Goal: Contribute content: Contribute content

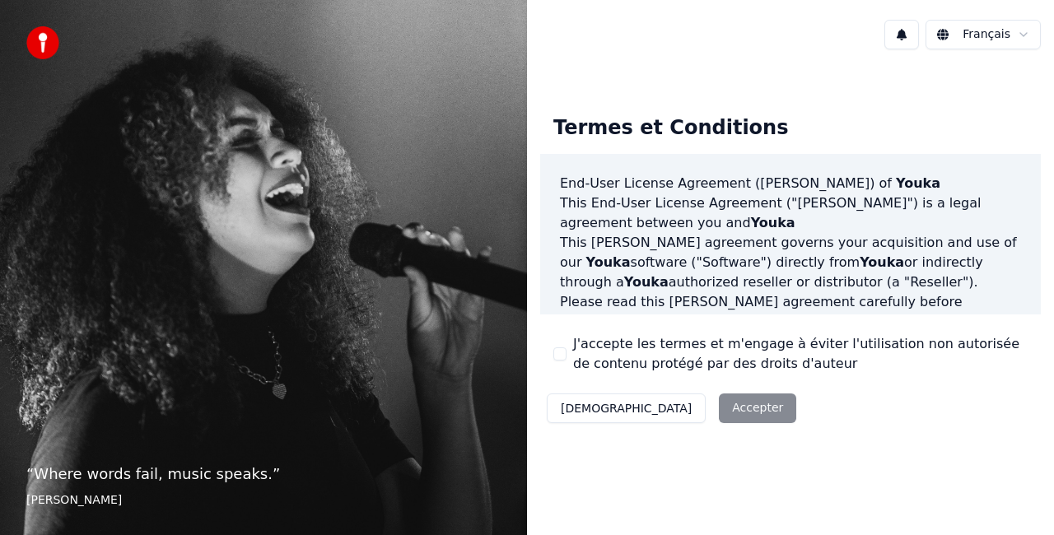
click at [692, 402] on div "Décliner Accepter" at bounding box center [671, 408] width 263 height 43
click at [682, 411] on div "Décliner Accepter" at bounding box center [671, 408] width 263 height 43
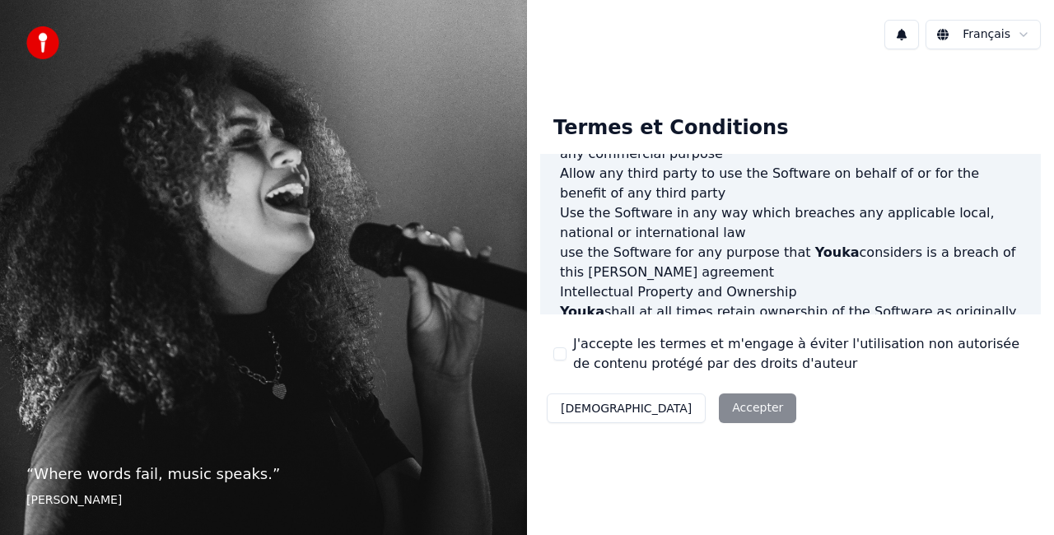
scroll to position [1203, 0]
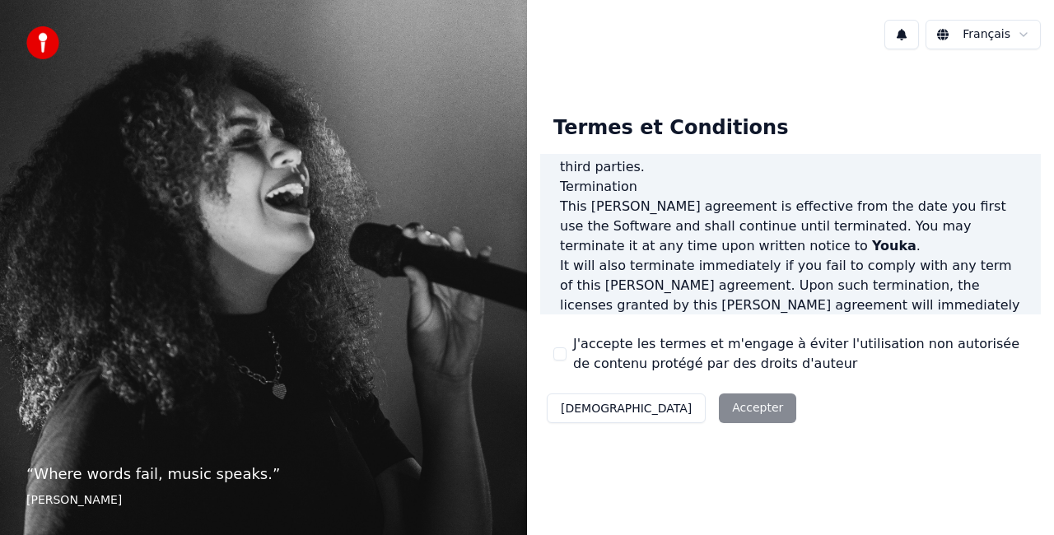
click at [672, 423] on div "Décliner Accepter" at bounding box center [671, 408] width 263 height 43
click at [654, 409] on div "Décliner Accepter" at bounding box center [671, 408] width 263 height 43
click at [679, 413] on div "Décliner Accepter" at bounding box center [671, 408] width 263 height 43
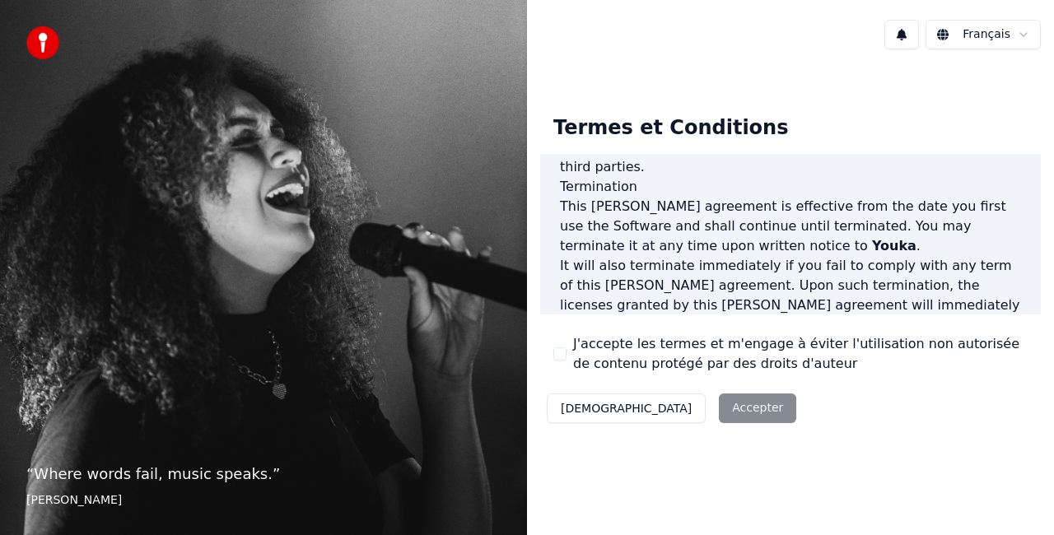
click at [796, 453] on div "Termes et Conditions End-User License Agreement (EULA) of Youka This End-User L…" at bounding box center [790, 266] width 527 height 407
click at [804, 399] on div "Termes et Conditions End-User License Agreement (EULA) of Youka This End-User L…" at bounding box center [790, 266] width 501 height 329
click at [689, 406] on div "Décliner Accepter" at bounding box center [671, 408] width 263 height 43
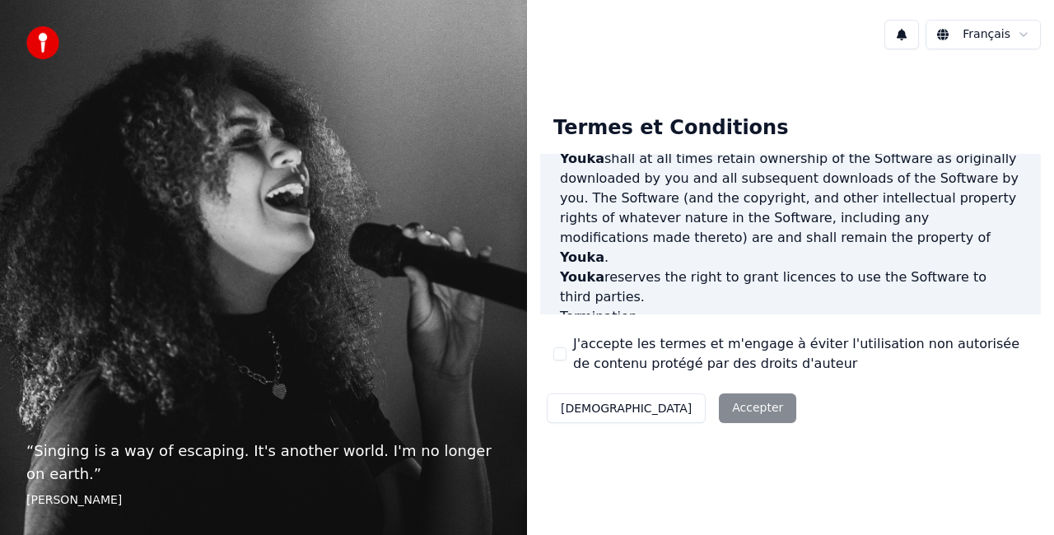
scroll to position [1203, 0]
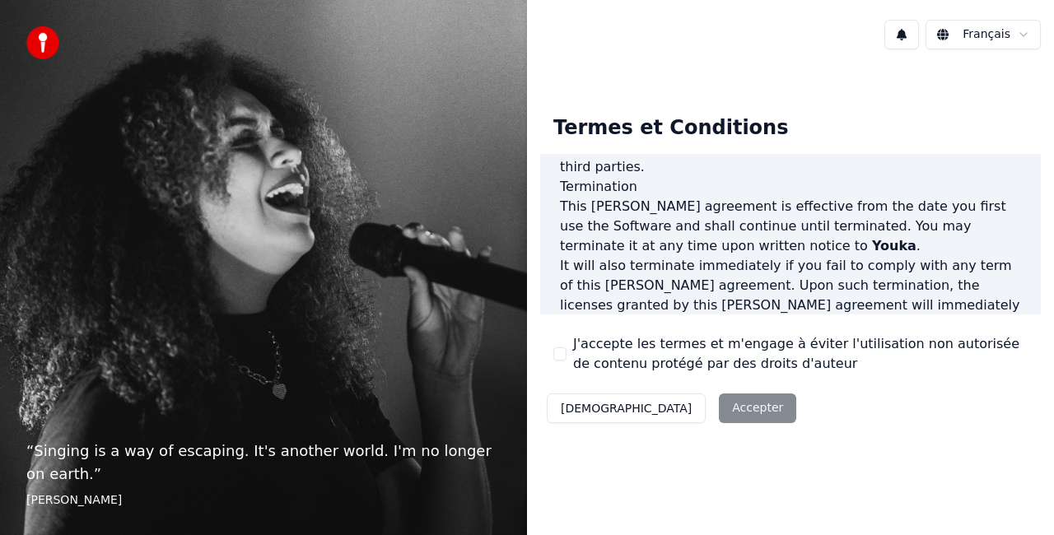
click at [691, 404] on div "Décliner Accepter" at bounding box center [671, 408] width 263 height 43
click at [573, 415] on button "Décliner" at bounding box center [626, 409] width 159 height 30
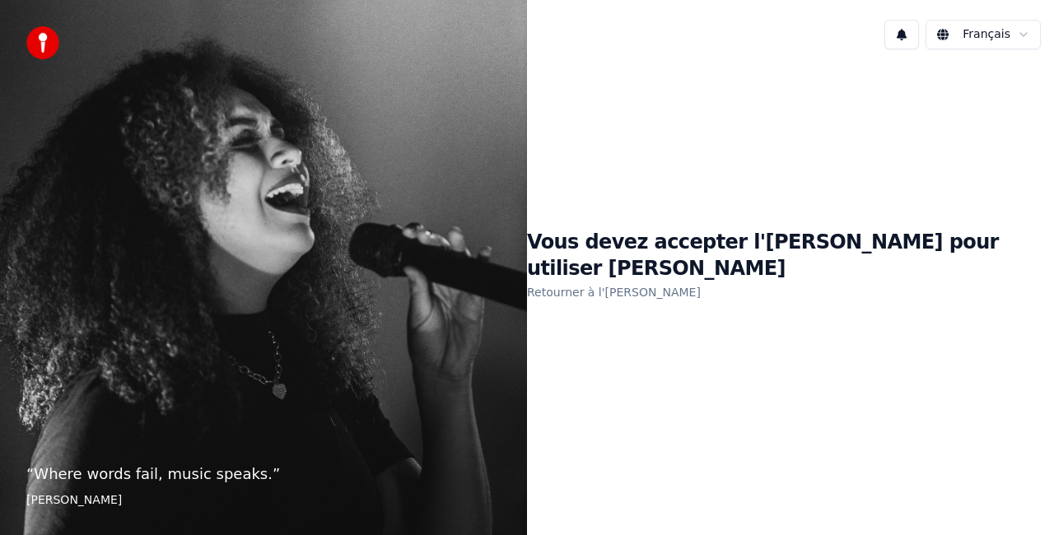
click at [676, 280] on link "Retourner à l'EULA" at bounding box center [614, 292] width 174 height 26
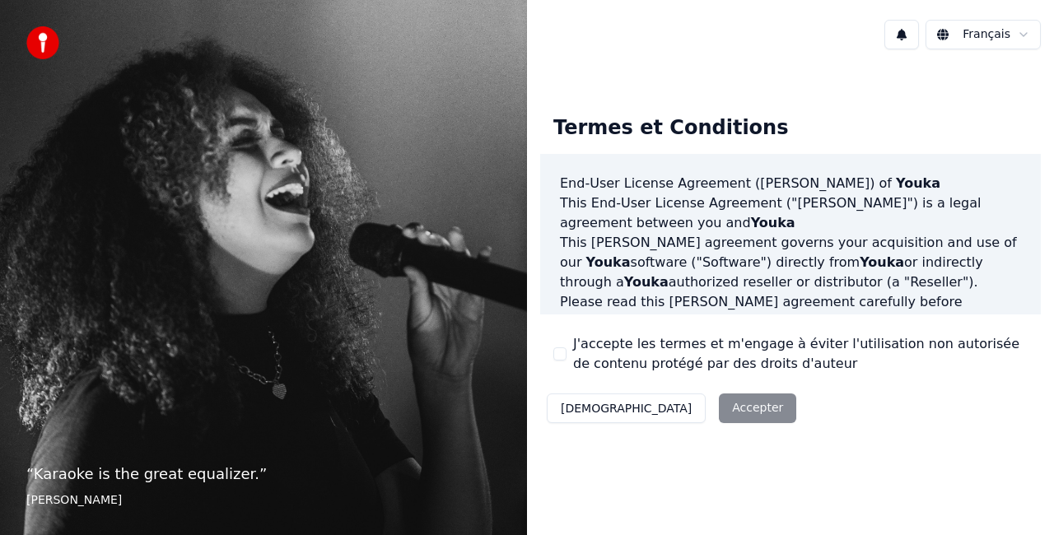
click at [685, 409] on div "Décliner Accepter" at bounding box center [671, 408] width 263 height 43
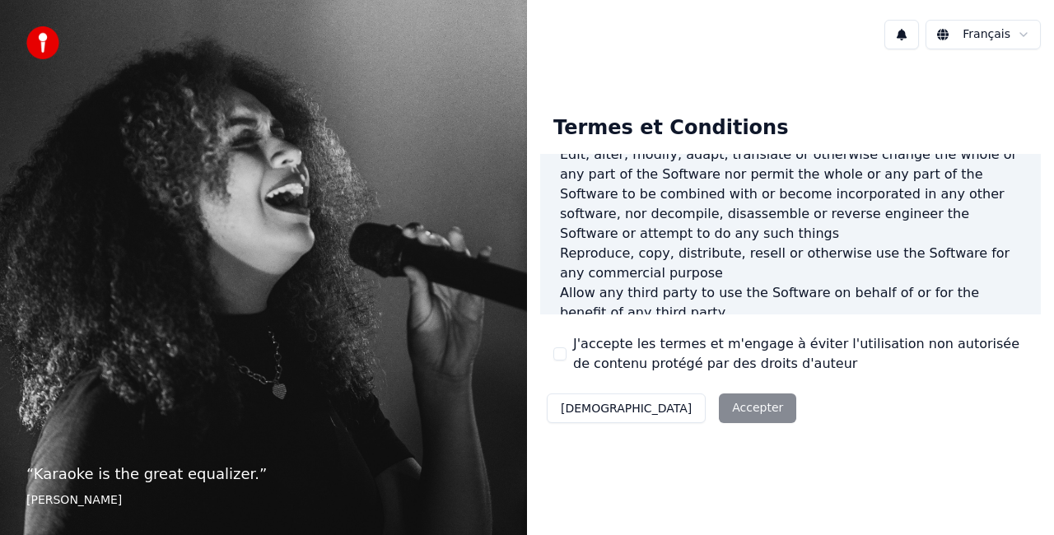
scroll to position [1203, 0]
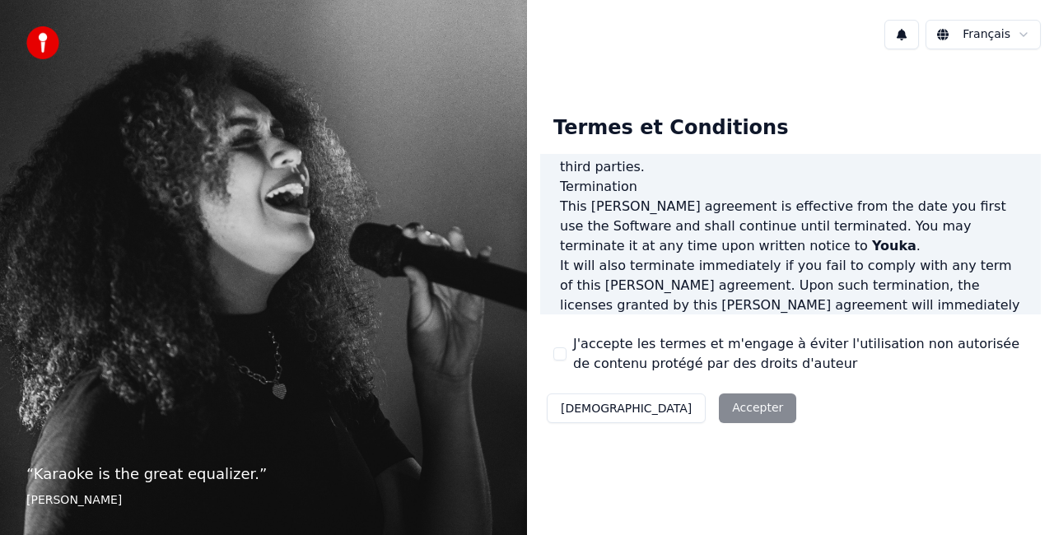
click at [1005, 395] on p "This EULA agreement, and any dispute arising out of or in connection with this …" at bounding box center [790, 424] width 461 height 59
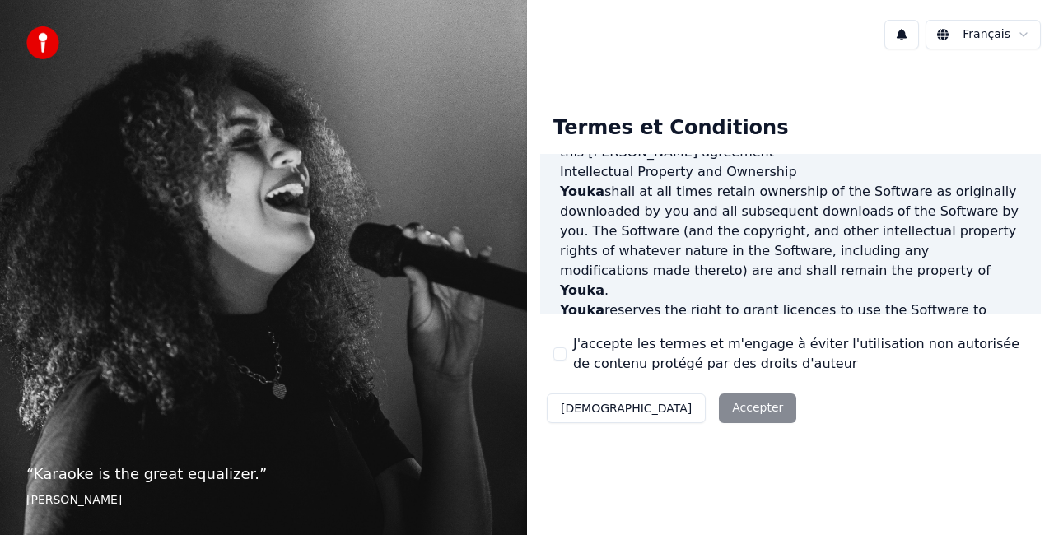
scroll to position [1038, 0]
drag, startPoint x: 670, startPoint y: 278, endPoint x: 720, endPoint y: 274, distance: 49.6
click at [720, 362] on p "This EULA agreement is effective from the date you first use the Software and s…" at bounding box center [790, 391] width 461 height 59
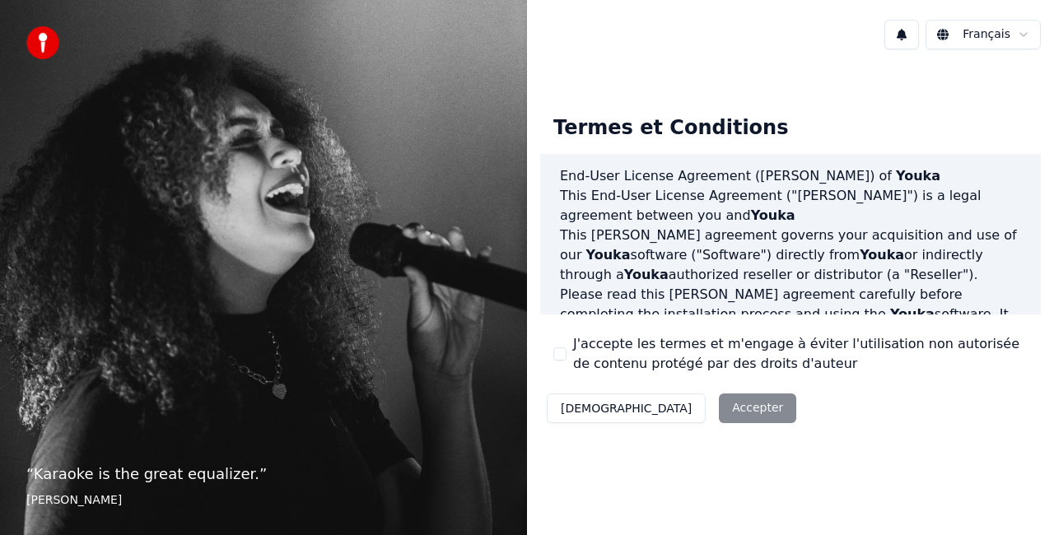
scroll to position [0, 0]
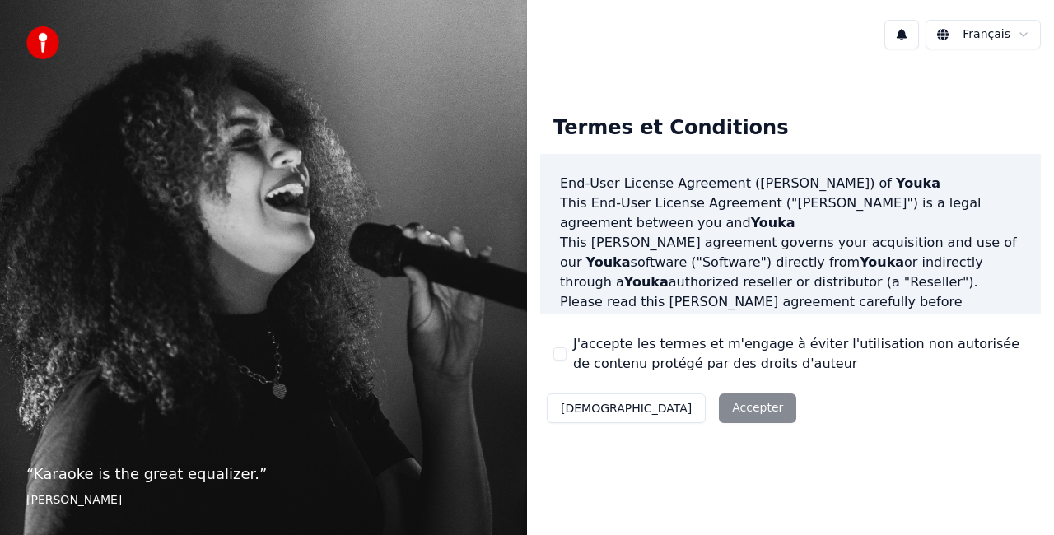
click at [696, 353] on label "J'accepte les termes et m'engage à éviter l'utilisation non autorisée de conten…" at bounding box center [800, 354] width 455 height 40
click at [567, 353] on button "J'accepte les termes et m'engage à éviter l'utilisation non autorisée de conten…" at bounding box center [559, 354] width 13 height 13
click at [748, 376] on div "Termes et Conditions End-User License Agreement (EULA) of Youka This End-User L…" at bounding box center [790, 266] width 501 height 329
click at [719, 405] on button "Accepter" at bounding box center [757, 409] width 77 height 30
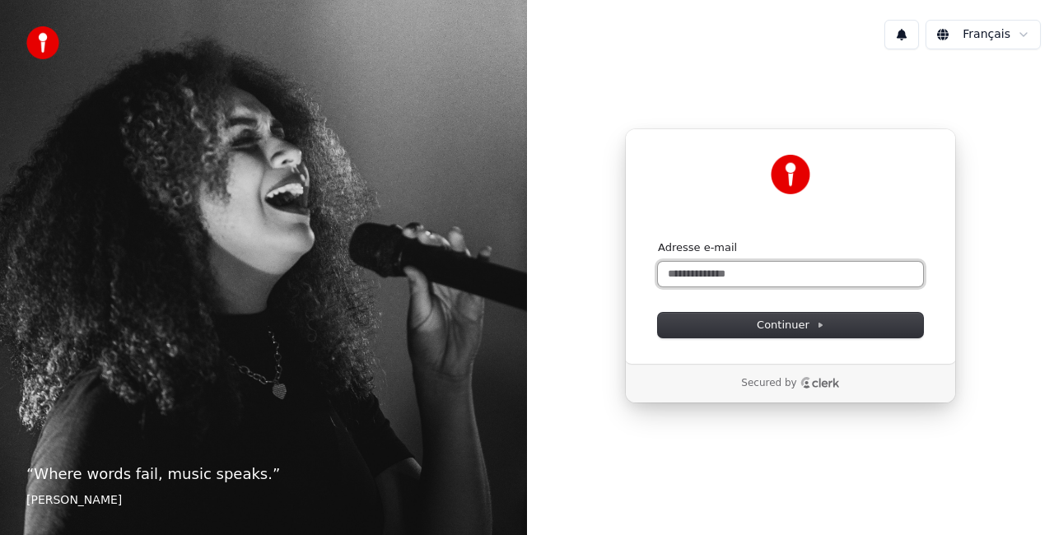
click at [764, 272] on input "Adresse e-mail" at bounding box center [790, 274] width 265 height 25
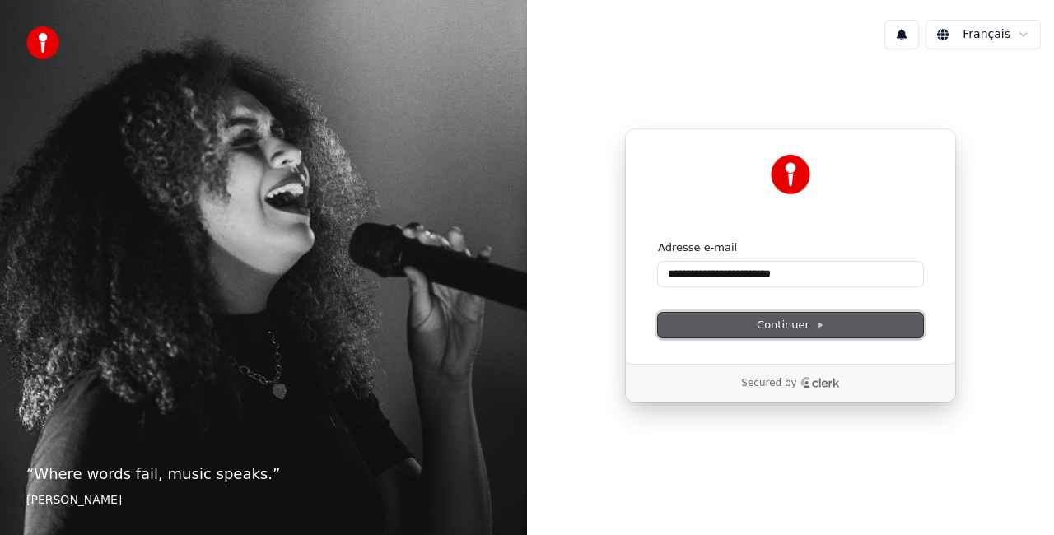
click at [771, 318] on span "Continuer" at bounding box center [791, 325] width 68 height 15
type input "**********"
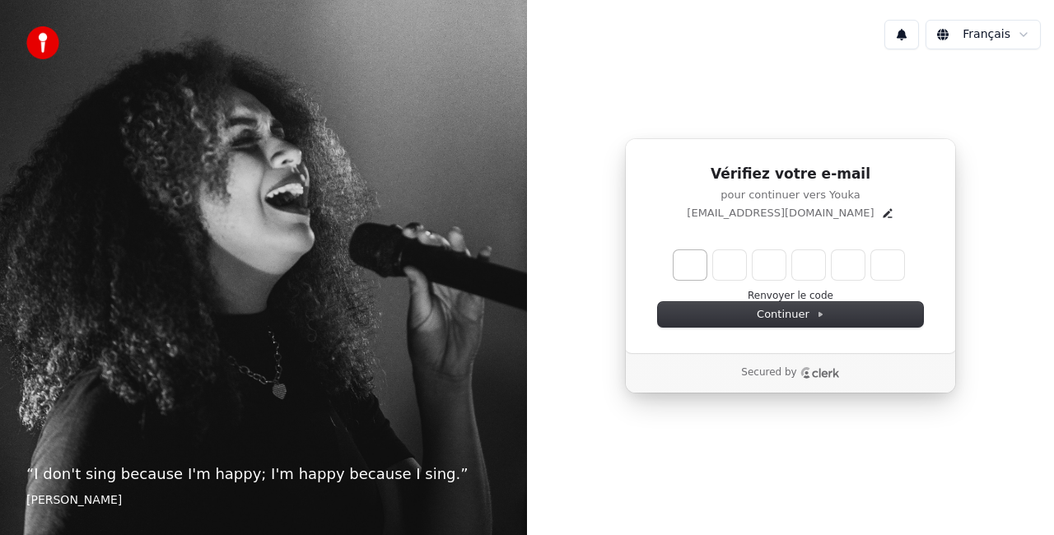
click at [685, 268] on input "Enter verification code. Digit 1" at bounding box center [690, 265] width 33 height 30
click at [723, 265] on input "Digit 2" at bounding box center [729, 265] width 33 height 30
click at [698, 268] on input "Enter verification code. Digit 1" at bounding box center [690, 265] width 33 height 30
type input "*"
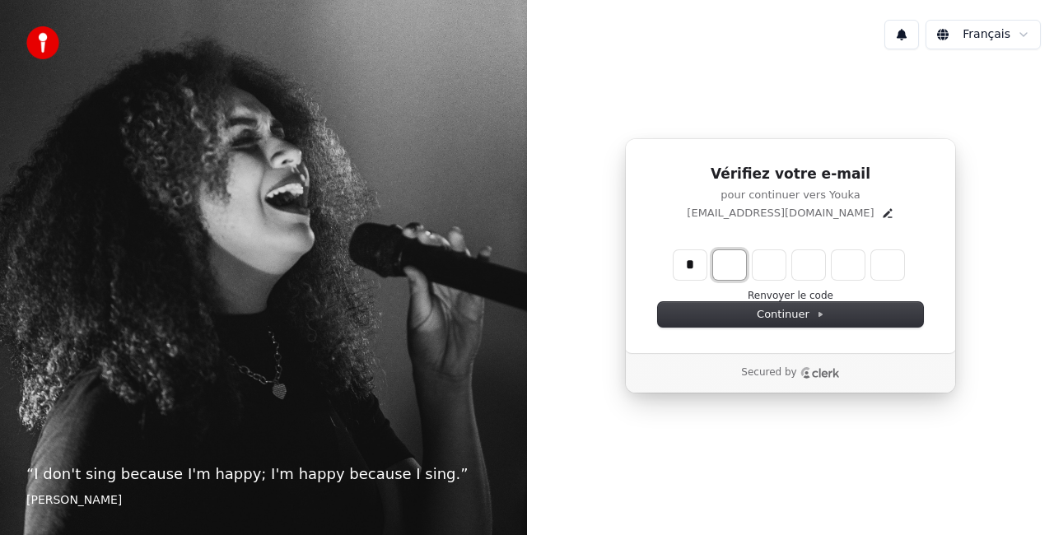
type input "*"
type input "**"
type input "*"
type input "***"
type input "*"
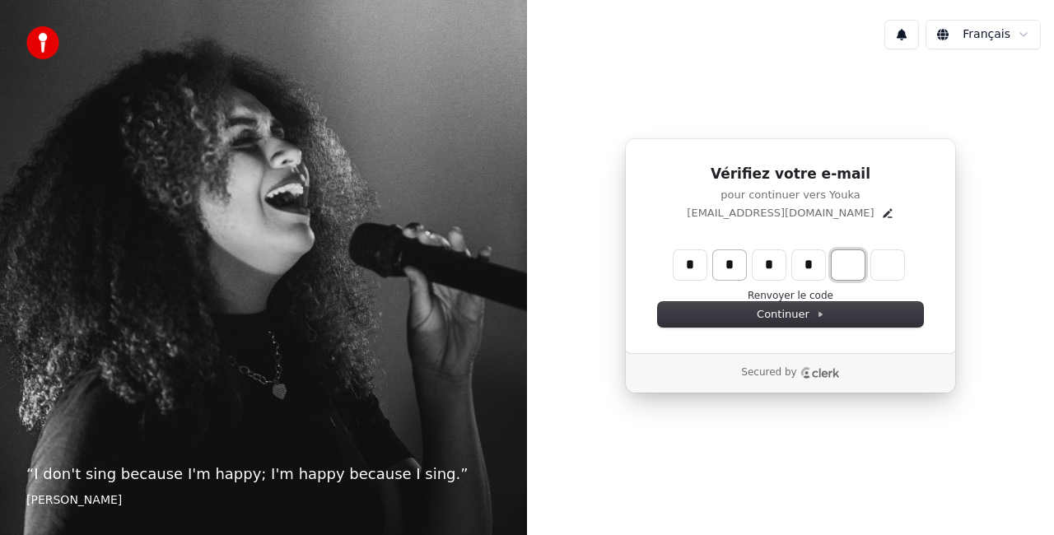
type input "****"
type input "*"
type input "******"
type input "*"
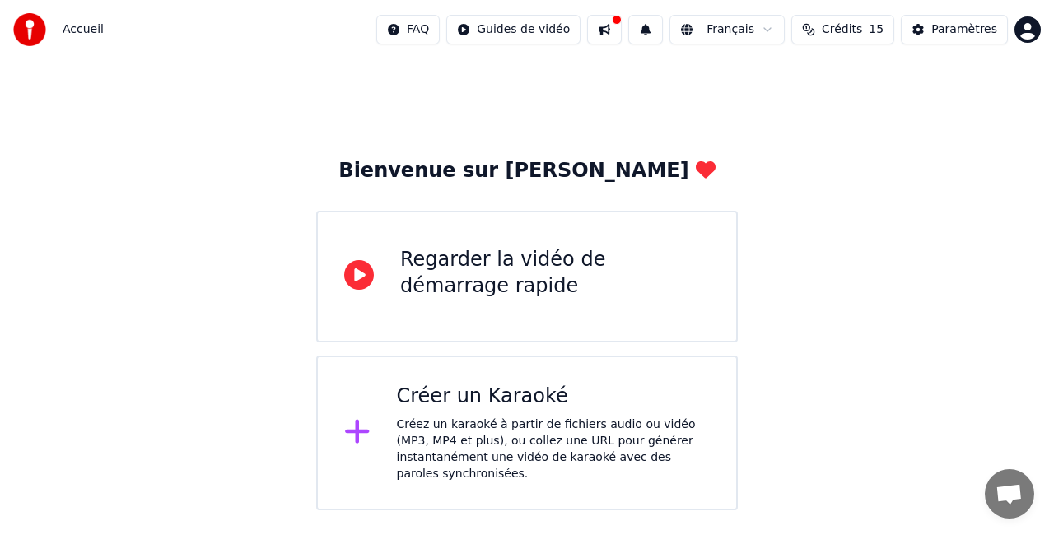
click at [351, 435] on icon at bounding box center [357, 432] width 26 height 30
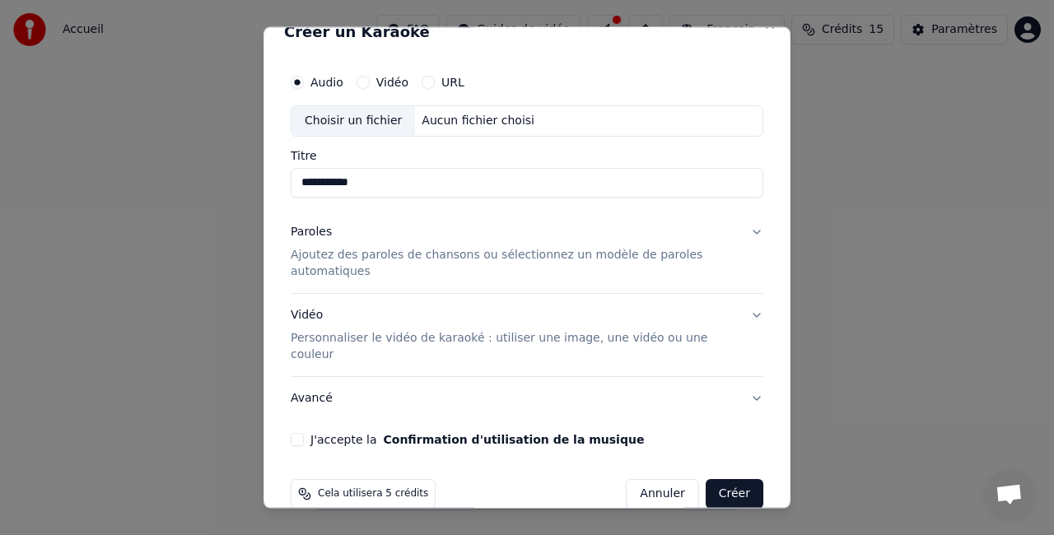
scroll to position [21, 0]
type input "**********"
click at [404, 260] on p "Ajoutez des paroles de chansons ou sélectionnez un modèle de paroles automatiqu…" at bounding box center [514, 264] width 446 height 33
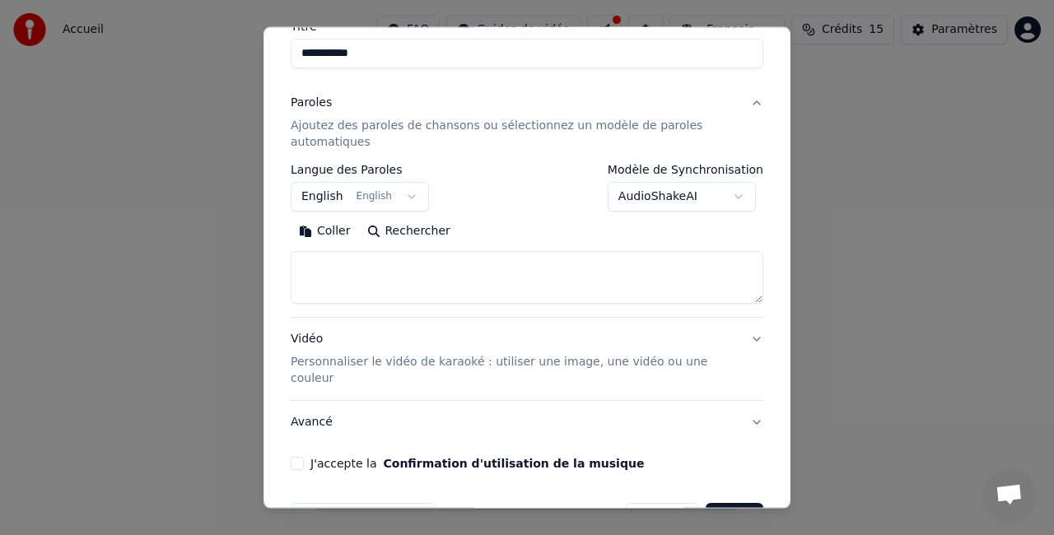
scroll to position [160, 0]
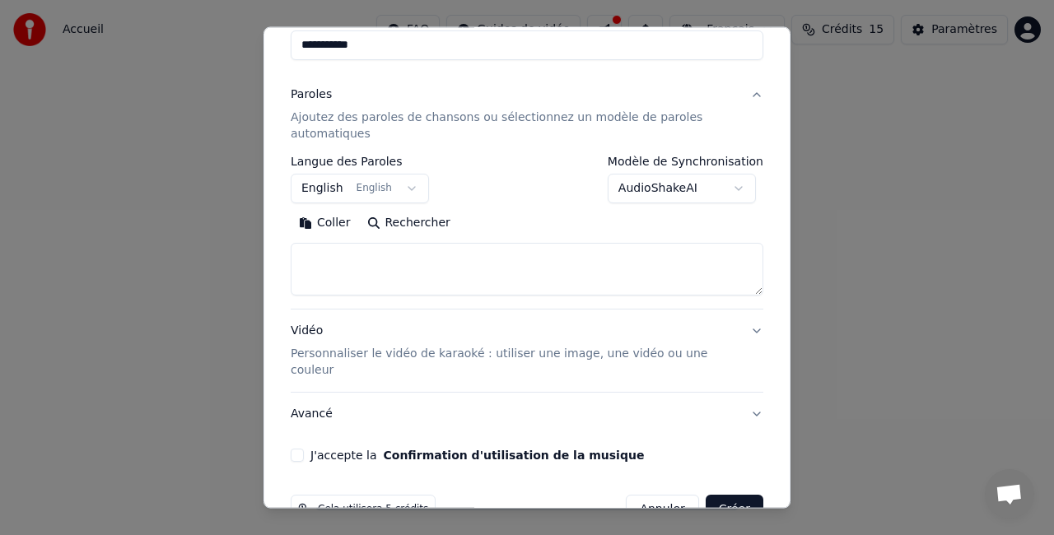
click at [407, 184] on button "English English" at bounding box center [360, 189] width 138 height 30
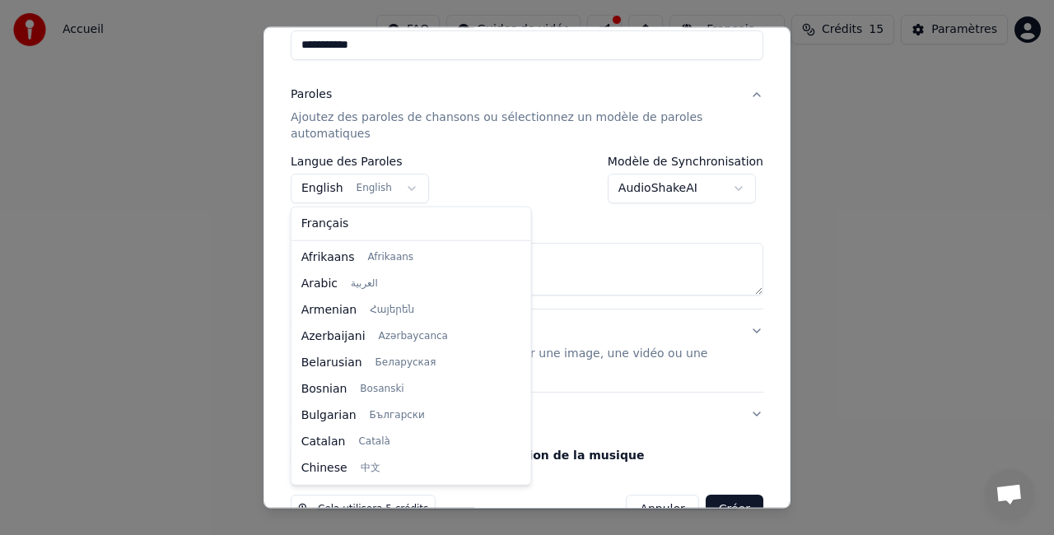
scroll to position [132, 0]
select select "**"
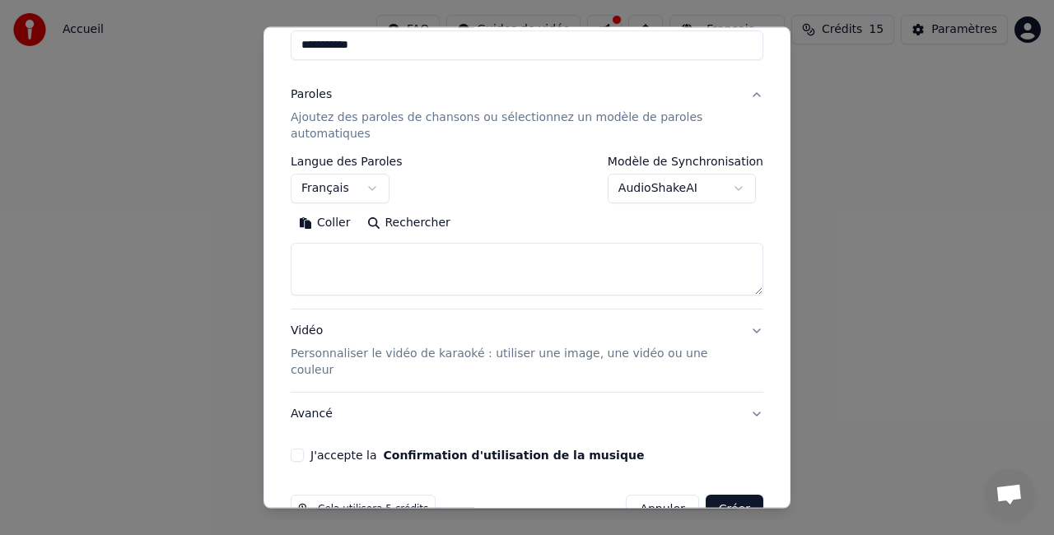
click at [363, 255] on textarea at bounding box center [527, 269] width 473 height 53
paste textarea "**********"
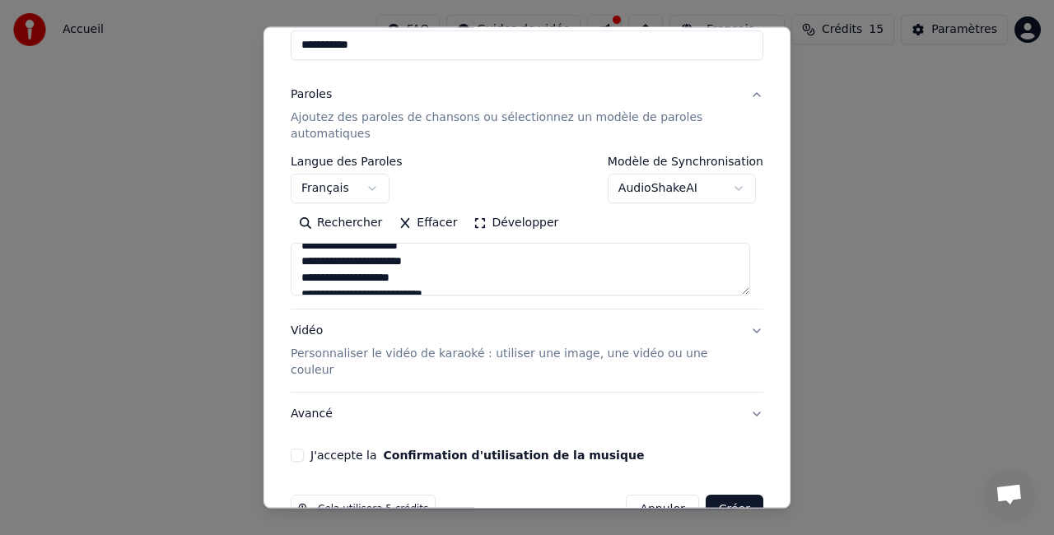
drag, startPoint x: 303, startPoint y: 273, endPoint x: 321, endPoint y: 281, distance: 19.9
click at [321, 281] on textarea at bounding box center [521, 269] width 460 height 53
click at [320, 278] on textarea at bounding box center [521, 269] width 460 height 53
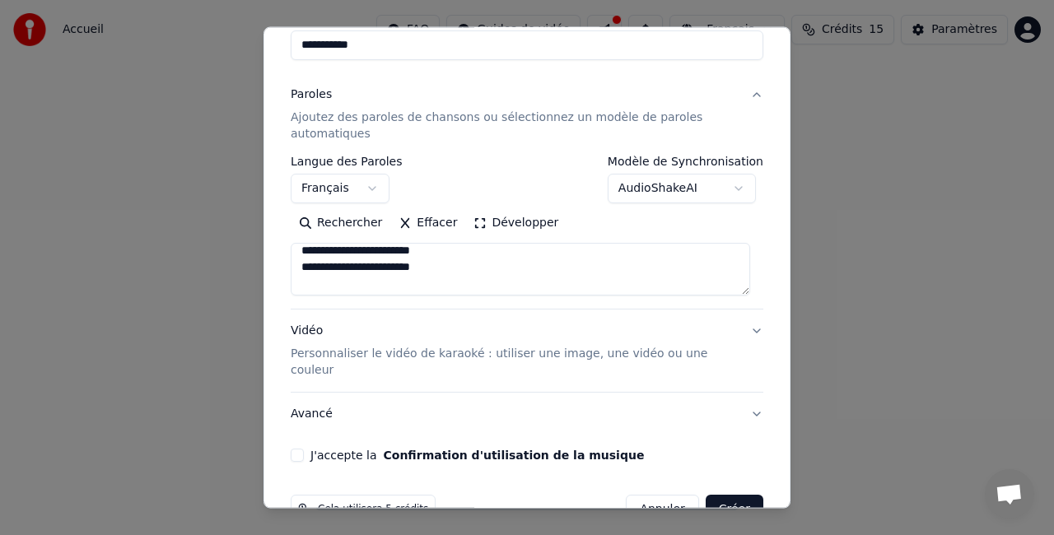
drag, startPoint x: 335, startPoint y: 264, endPoint x: 318, endPoint y: 278, distance: 21.7
click at [318, 278] on textarea at bounding box center [521, 269] width 460 height 53
drag, startPoint x: 318, startPoint y: 278, endPoint x: 305, endPoint y: 257, distance: 24.4
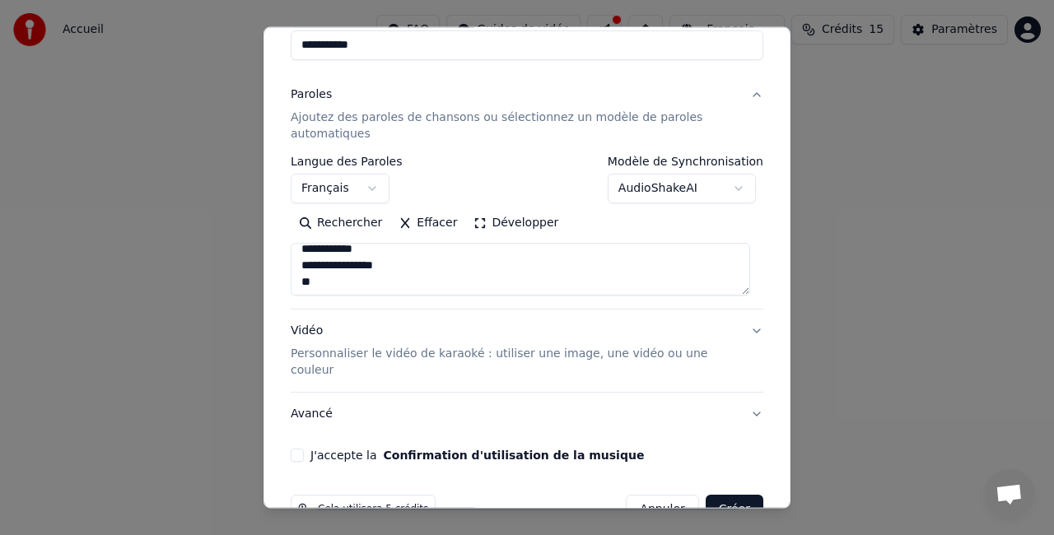
click at [305, 257] on textarea at bounding box center [521, 269] width 460 height 53
drag, startPoint x: 311, startPoint y: 264, endPoint x: 303, endPoint y: 255, distance: 12.2
click at [303, 255] on textarea at bounding box center [521, 269] width 460 height 53
drag, startPoint x: 389, startPoint y: 271, endPoint x: 301, endPoint y: 269, distance: 87.3
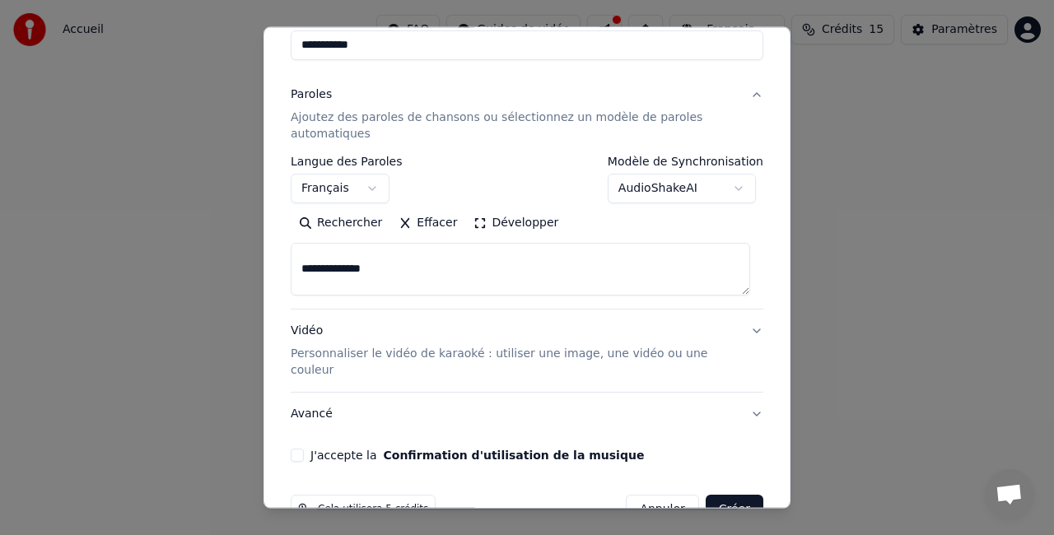
click at [301, 269] on textarea at bounding box center [521, 269] width 460 height 53
paste textarea "**********"
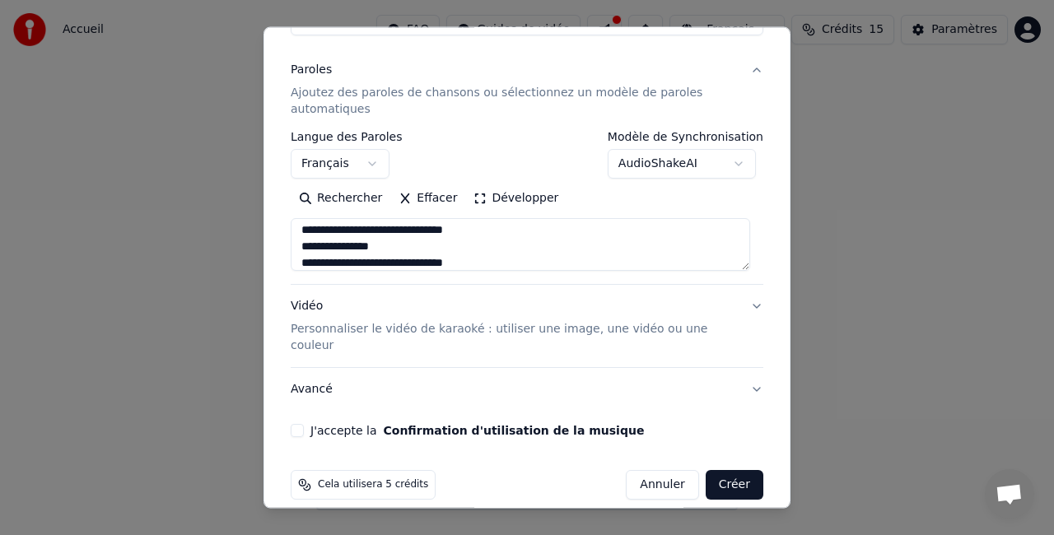
type textarea "**********"
click at [714, 302] on button "Vidéo Personnaliser le vidéo de karaoké : utiliser une image, une vidéo ou une …" at bounding box center [527, 326] width 473 height 82
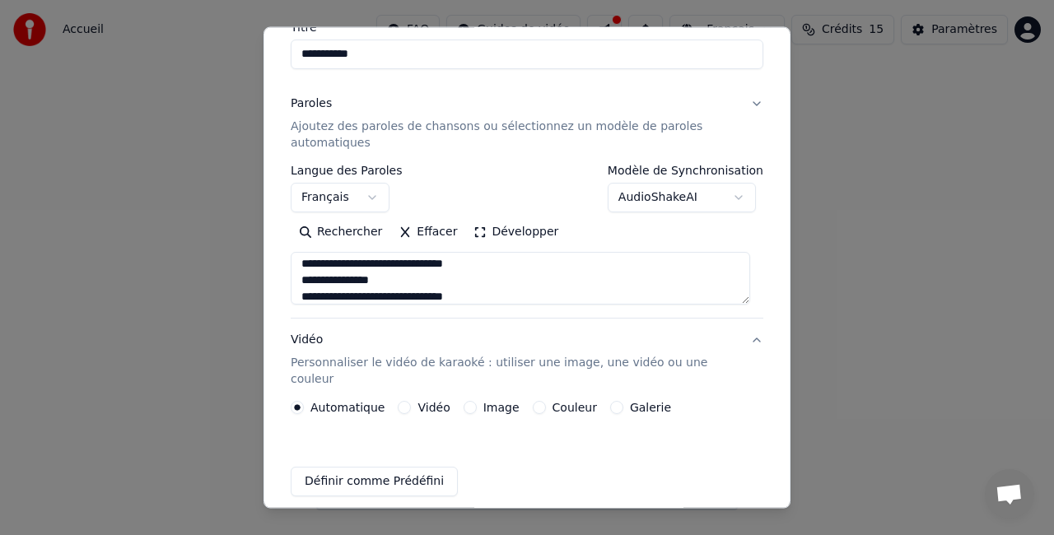
scroll to position [140, 0]
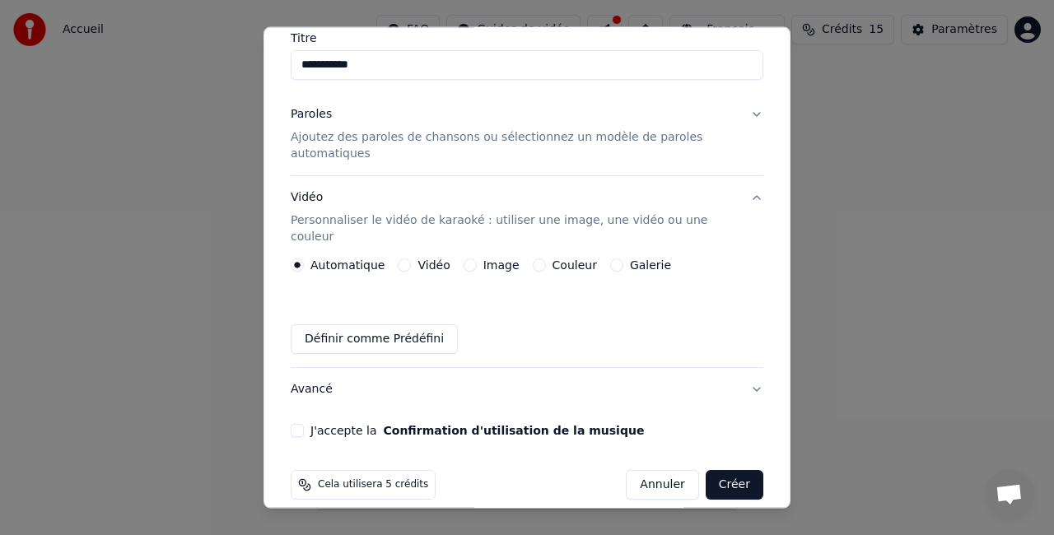
click at [471, 259] on div "Image" at bounding box center [492, 265] width 56 height 13
click at [464, 259] on div "Image" at bounding box center [492, 265] width 56 height 13
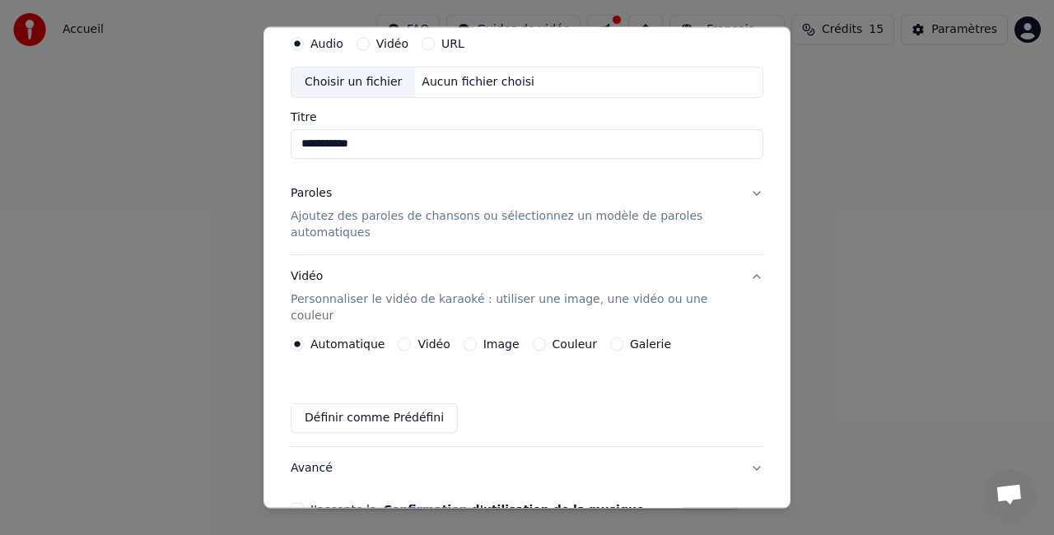
scroll to position [0, 0]
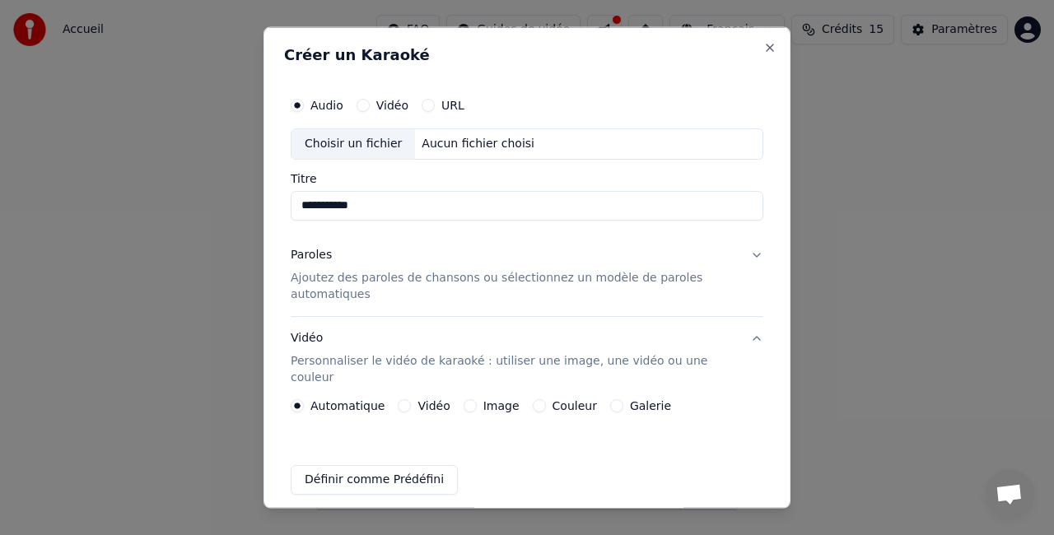
click at [370, 105] on div "Vidéo" at bounding box center [383, 105] width 52 height 13
click at [359, 102] on button "Vidéo" at bounding box center [363, 105] width 13 height 13
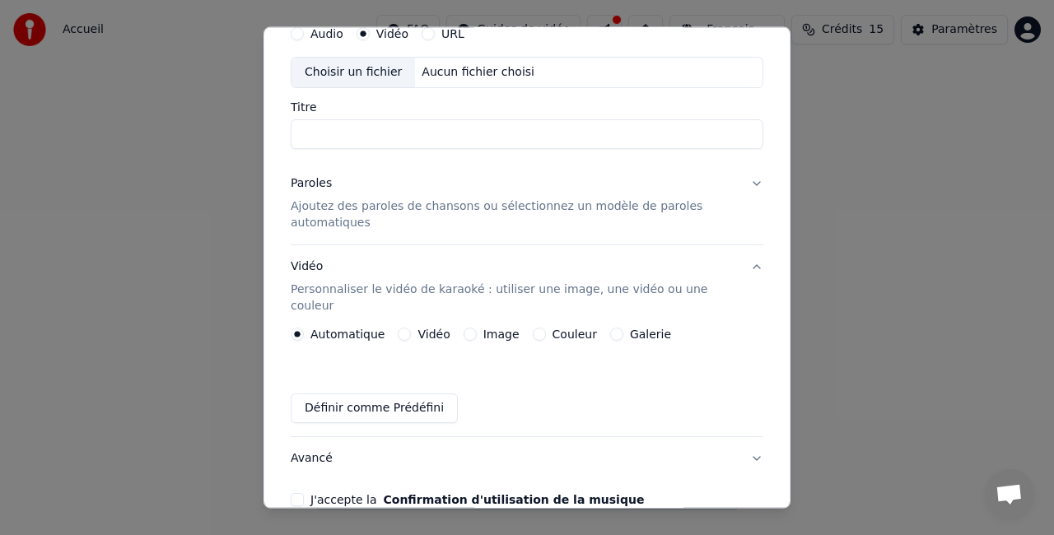
scroll to position [33, 0]
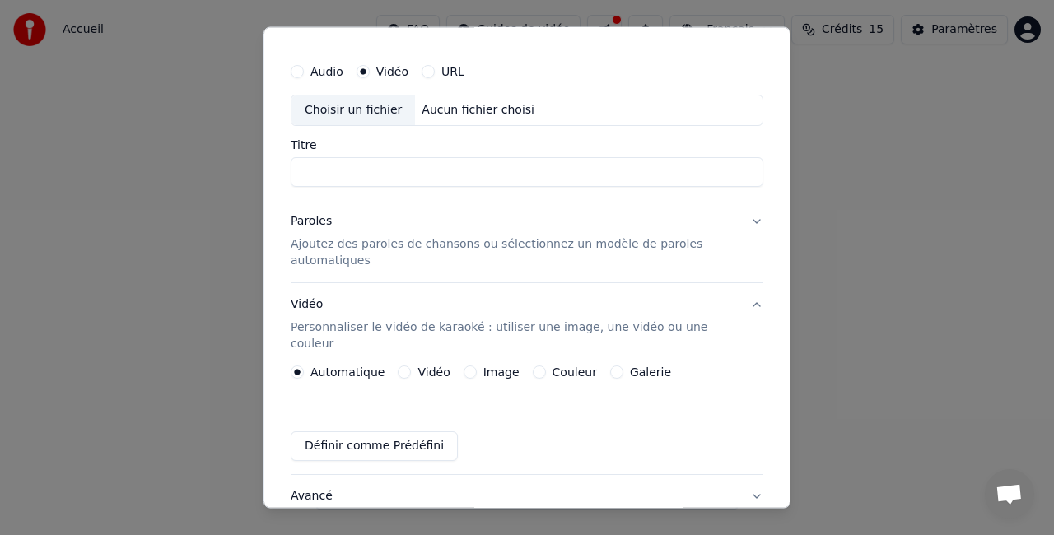
click at [302, 158] on input "Titre" at bounding box center [527, 172] width 473 height 30
click at [326, 169] on input "**********" at bounding box center [527, 172] width 473 height 30
click at [345, 172] on input "*****" at bounding box center [527, 172] width 473 height 30
click at [669, 231] on div "Paroles Ajoutez des paroles de chansons ou sélectionnez un modèle de paroles au…" at bounding box center [514, 241] width 446 height 56
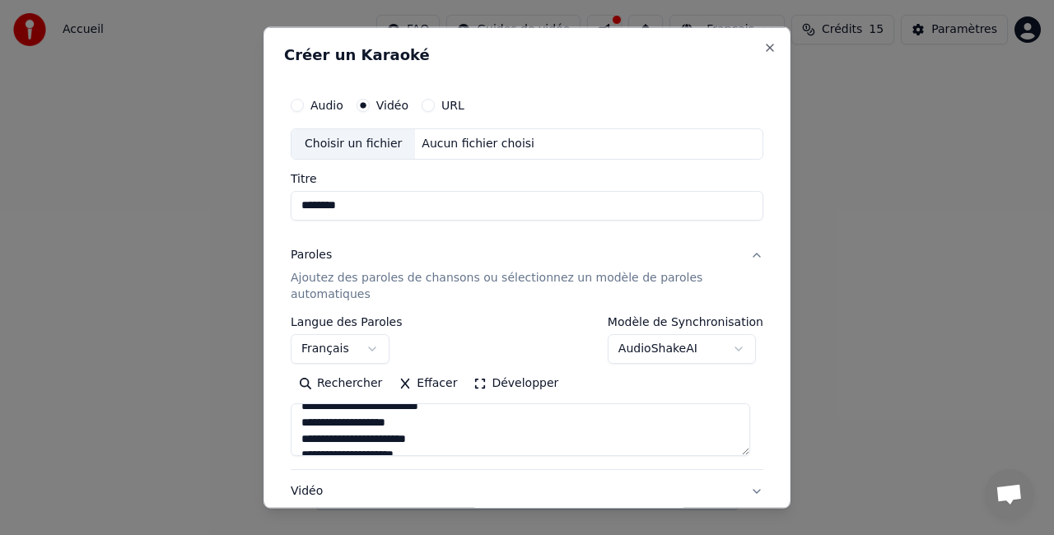
scroll to position [259, 0]
click at [695, 264] on div "Paroles Ajoutez des paroles de chansons ou sélectionnez un modèle de paroles au…" at bounding box center [514, 274] width 446 height 56
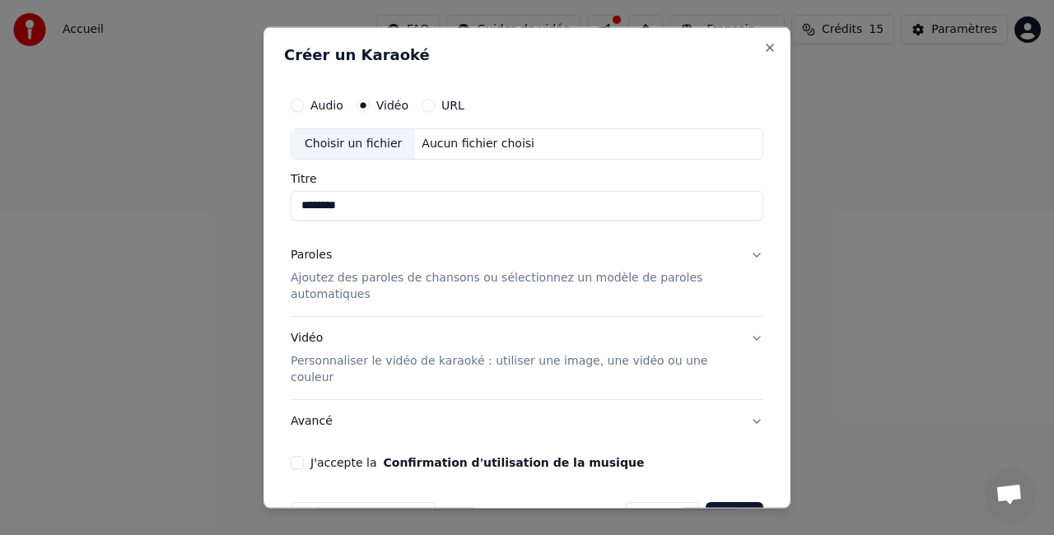
click at [466, 127] on div "Audio Vidéo URL Choisir un fichier Aucun fichier choisi" at bounding box center [527, 124] width 473 height 71
click at [357, 133] on div "Choisir un fichier" at bounding box center [354, 144] width 124 height 30
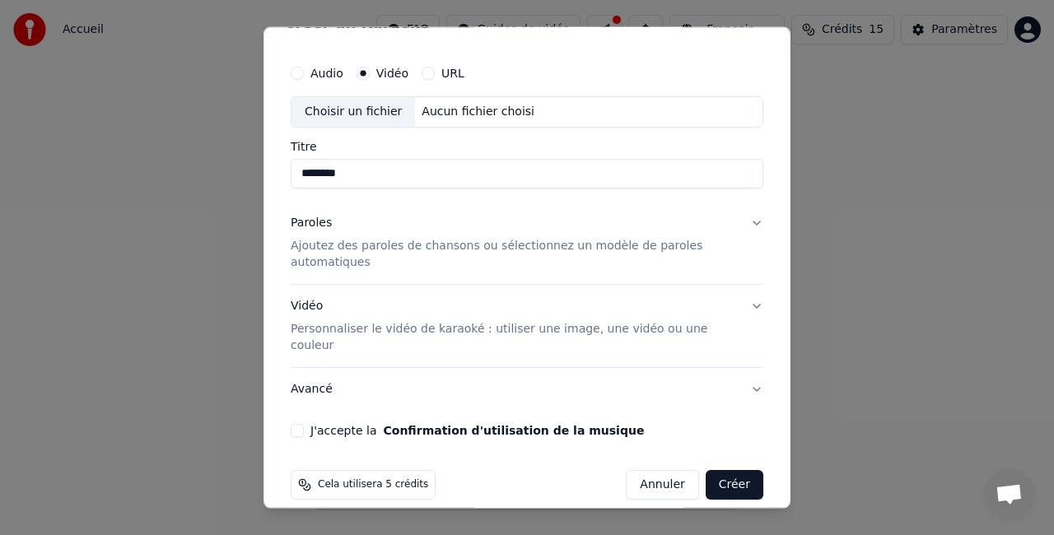
click at [300, 424] on button "J'accepte la Confirmation d'utilisation de la musique" at bounding box center [297, 430] width 13 height 13
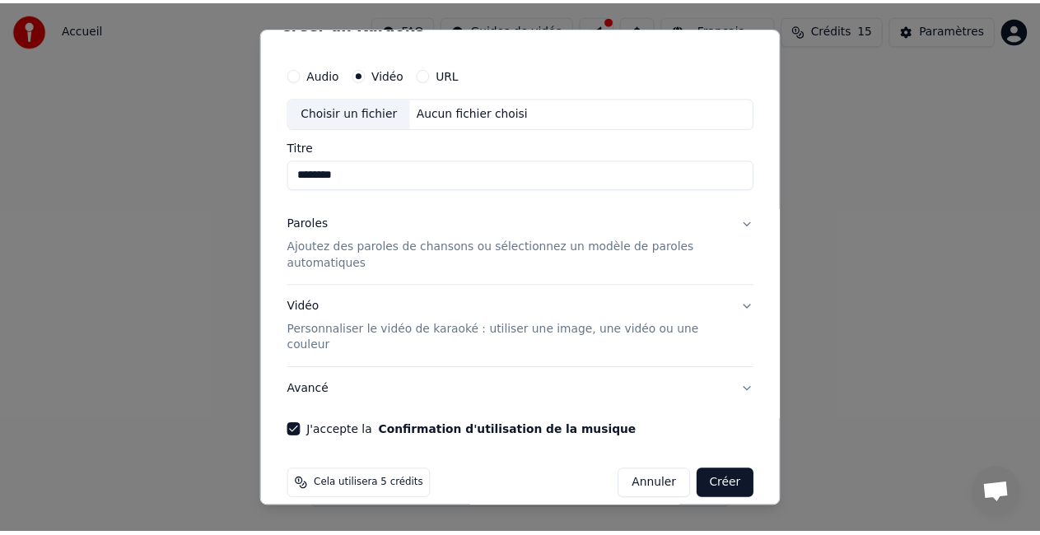
scroll to position [0, 0]
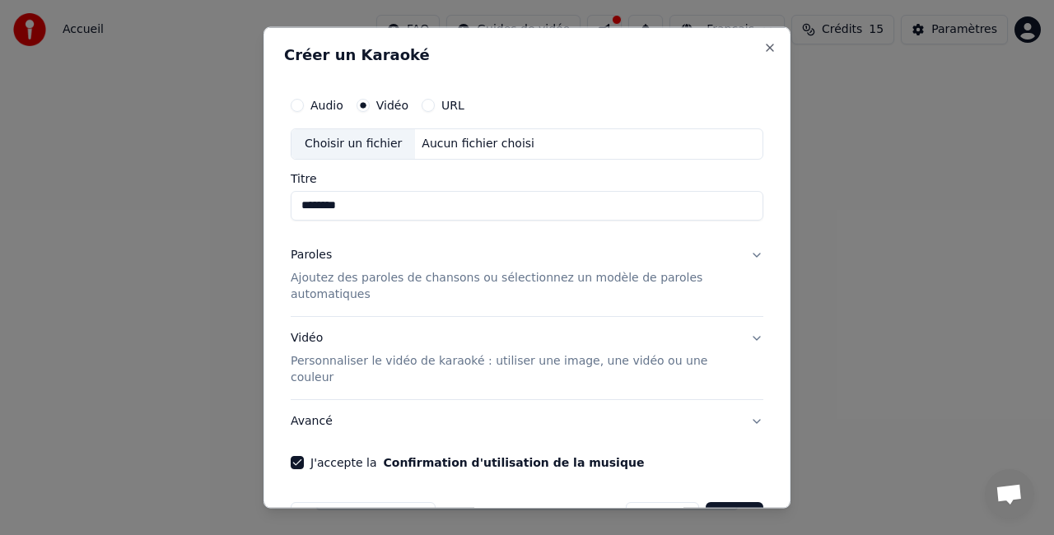
click at [373, 142] on div "Choisir un fichier" at bounding box center [354, 144] width 124 height 30
type input "**********"
click at [710, 502] on button "Créer" at bounding box center [735, 517] width 58 height 30
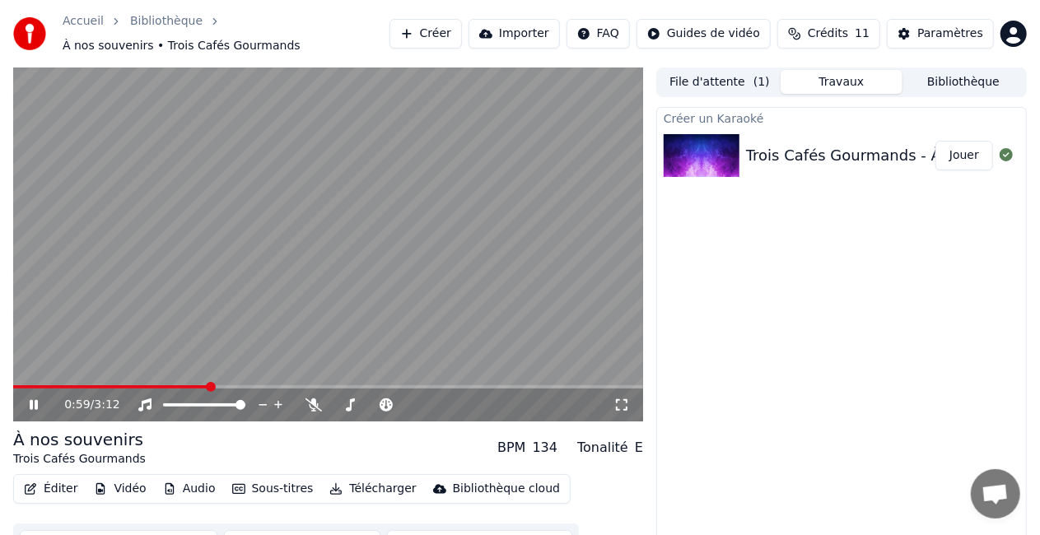
click at [39, 404] on icon at bounding box center [45, 405] width 38 height 13
click at [33, 399] on icon at bounding box center [45, 405] width 38 height 13
click at [32, 399] on icon at bounding box center [45, 405] width 38 height 13
click at [255, 232] on video at bounding box center [328, 245] width 630 height 354
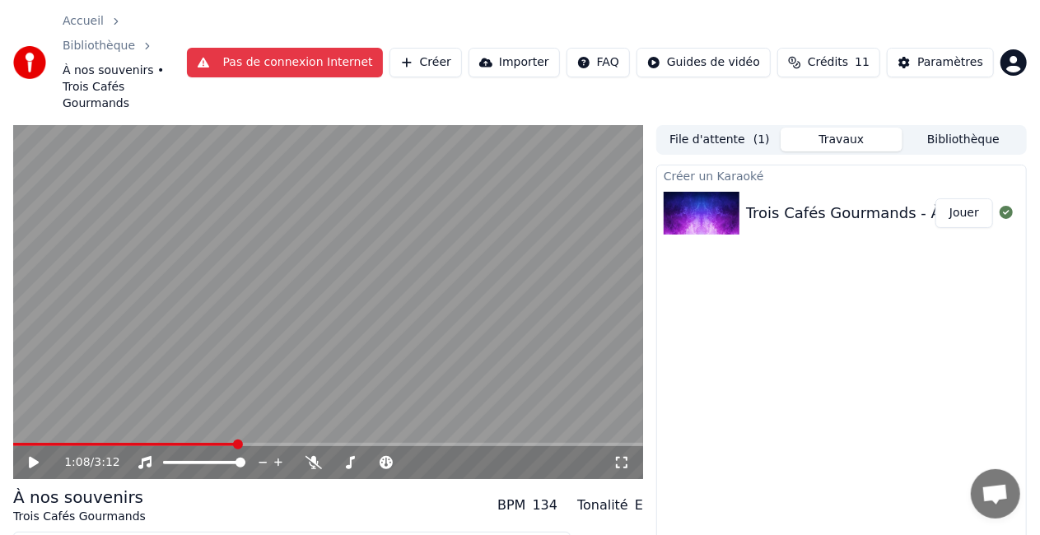
click at [12, 400] on div "1:08 / 3:12 À nos souvenirs Trois Cafés Gourmands BPM 134 Tonalité E Éditer Vid…" at bounding box center [520, 374] width 1040 height 499
click at [16, 400] on video at bounding box center [328, 302] width 630 height 354
click at [25, 443] on span at bounding box center [19, 444] width 13 height 3
click at [19, 446] on div "0:04 / 3:12" at bounding box center [328, 462] width 630 height 33
click at [31, 458] on icon at bounding box center [34, 463] width 8 height 10
